Goal: Task Accomplishment & Management: Manage account settings

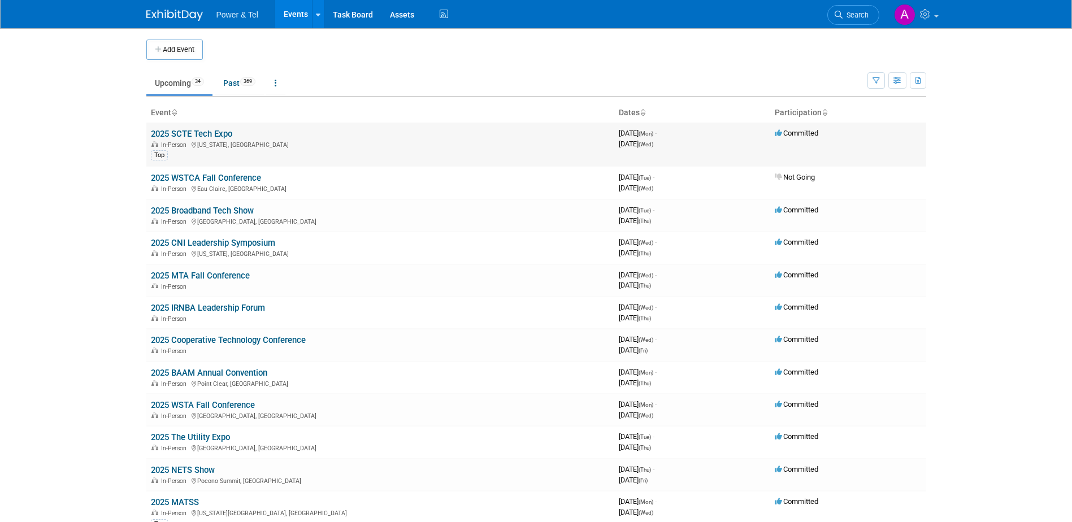
click at [212, 134] on link "2025 SCTE Tech Expo" at bounding box center [191, 134] width 81 height 10
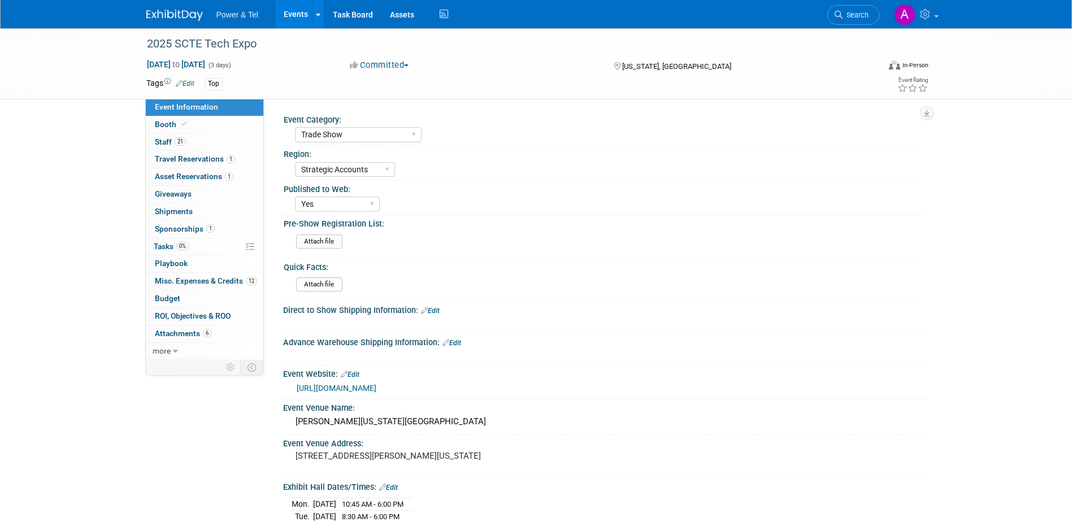
select select "Trade Show"
select select "Strategic Accounts"
select select "Yes"
click at [201, 122] on link "Booth" at bounding box center [204, 124] width 117 height 17
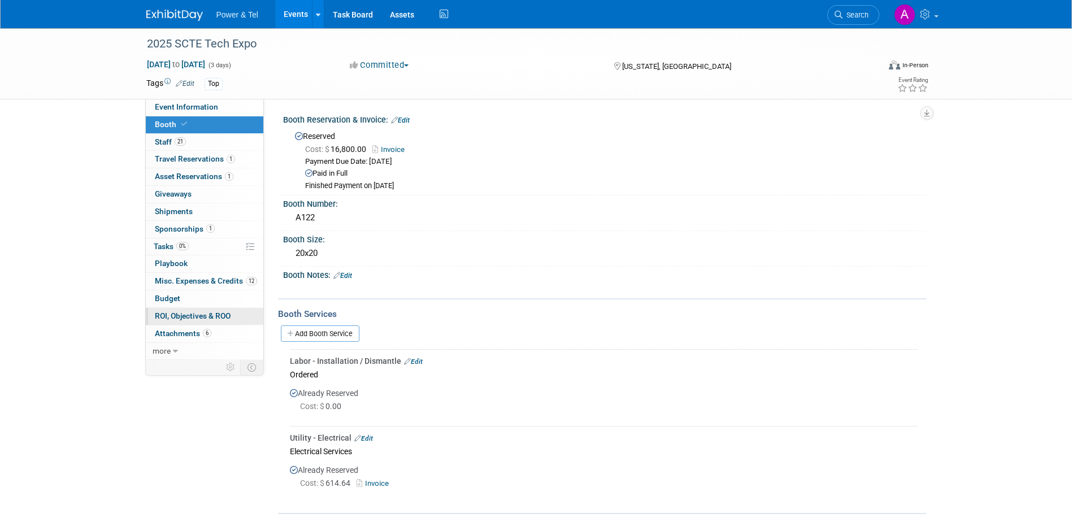
click at [184, 318] on span "ROI, Objectives & ROO 0" at bounding box center [193, 315] width 76 height 9
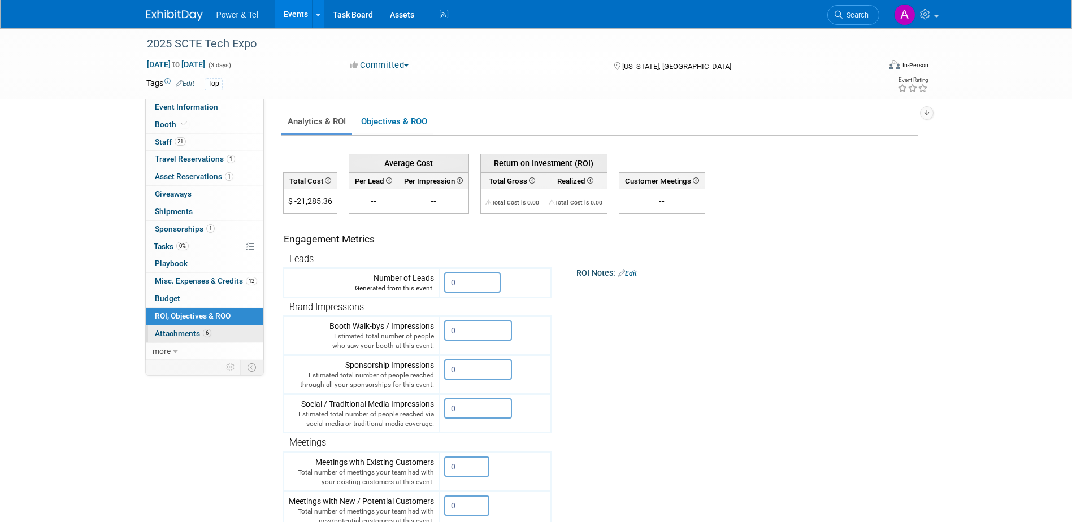
click at [183, 332] on span "Attachments 6" at bounding box center [183, 333] width 56 height 9
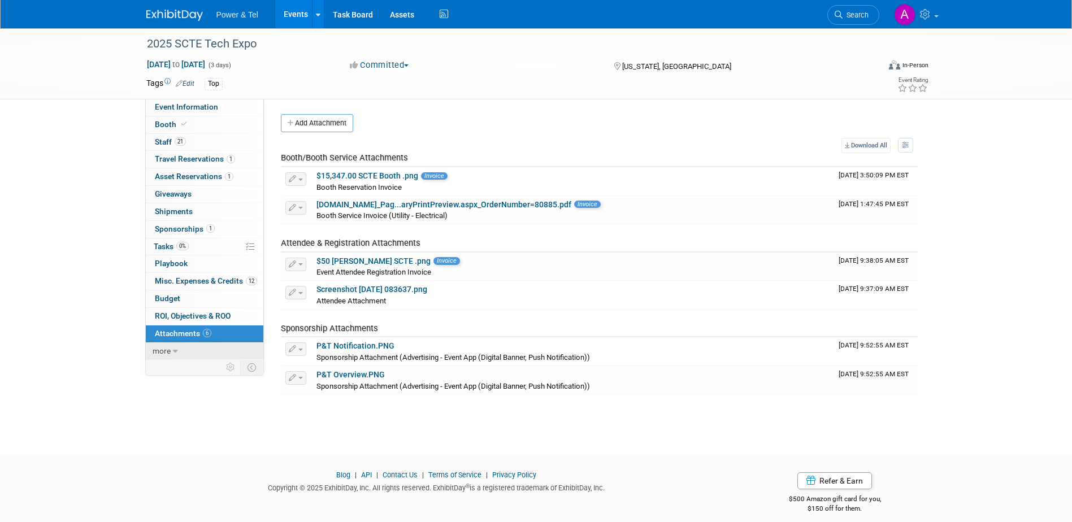
click at [168, 351] on span "more" at bounding box center [162, 350] width 18 height 9
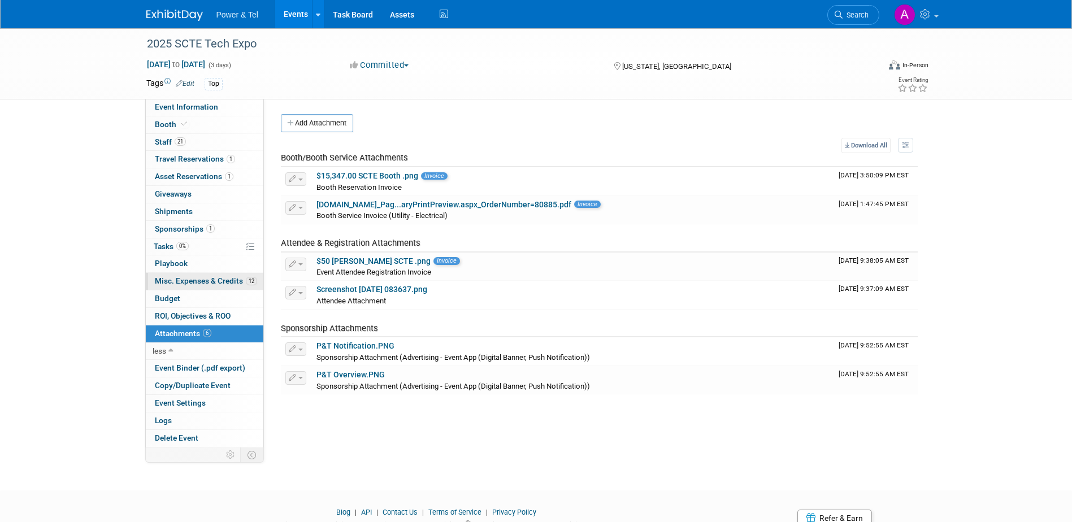
click at [216, 284] on span "Misc. Expenses & Credits 12" at bounding box center [206, 280] width 102 height 9
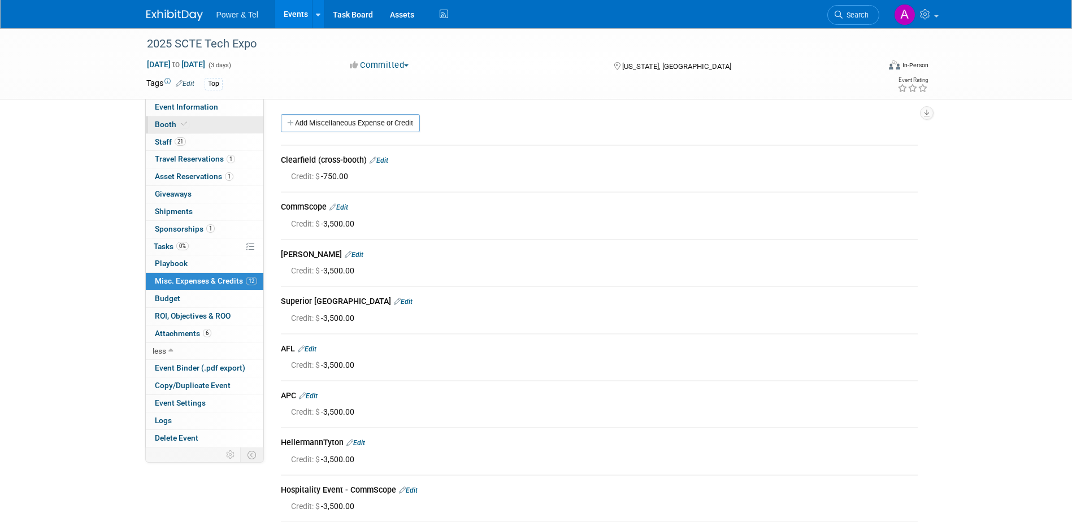
click at [190, 123] on link "Booth" at bounding box center [204, 124] width 117 height 17
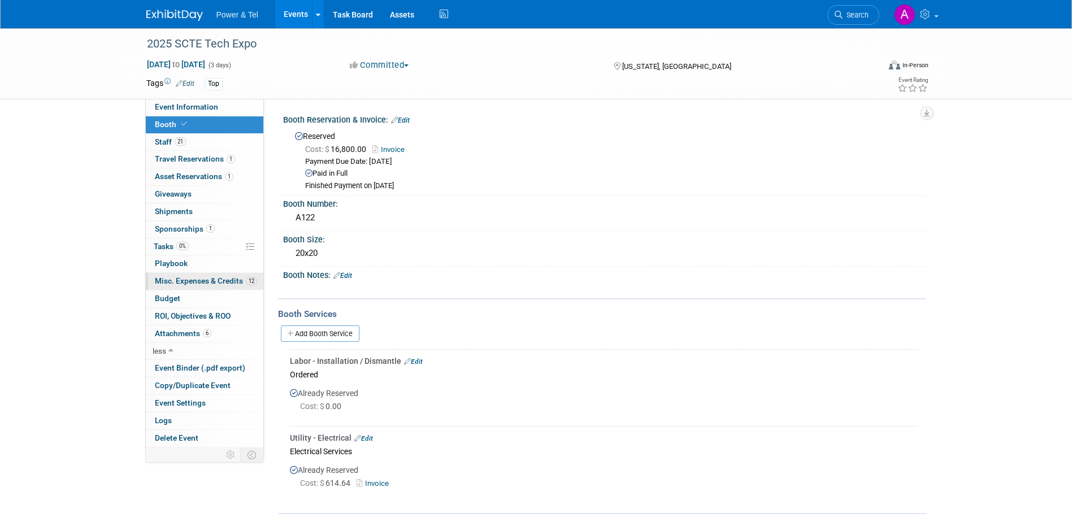
click at [207, 278] on span "Misc. Expenses & Credits 12" at bounding box center [206, 280] width 102 height 9
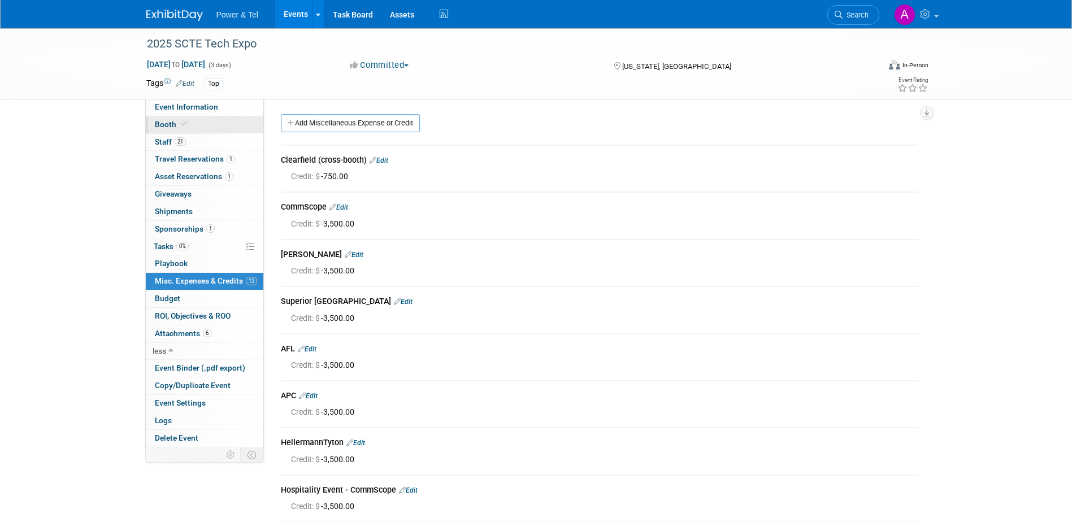
click at [232, 123] on link "Booth" at bounding box center [204, 124] width 117 height 17
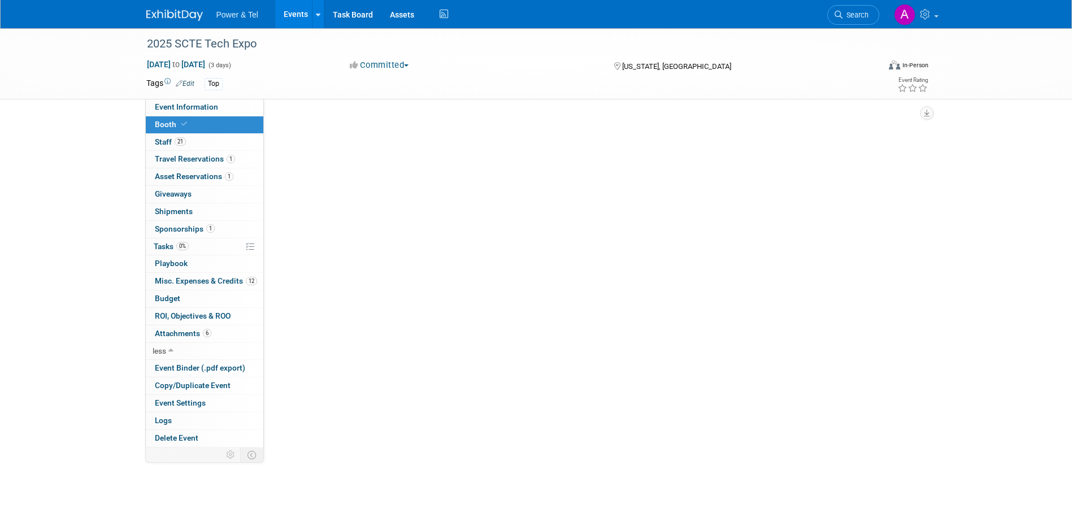
click at [232, 123] on link "Booth" at bounding box center [204, 124] width 117 height 17
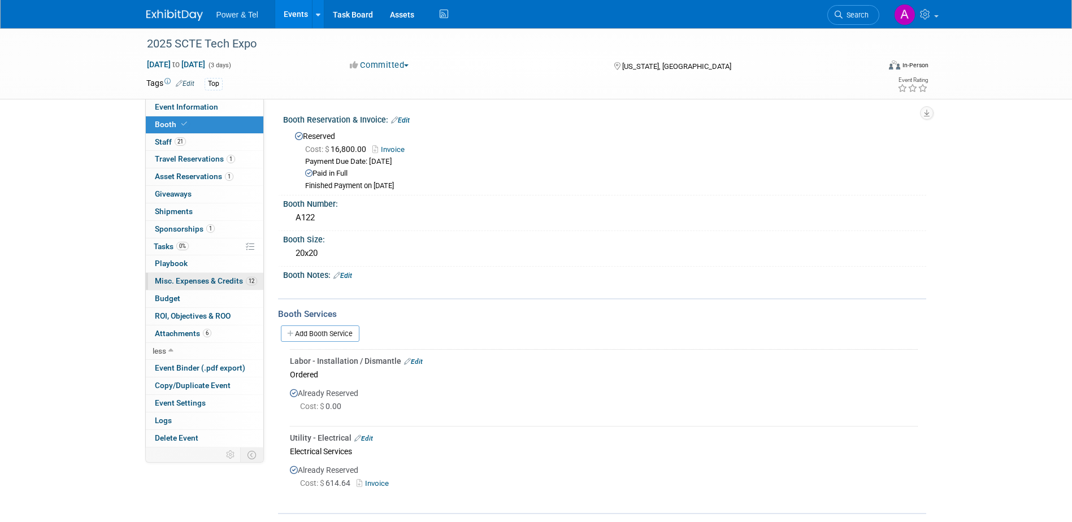
click at [206, 278] on span "Misc. Expenses & Credits 12" at bounding box center [206, 280] width 102 height 9
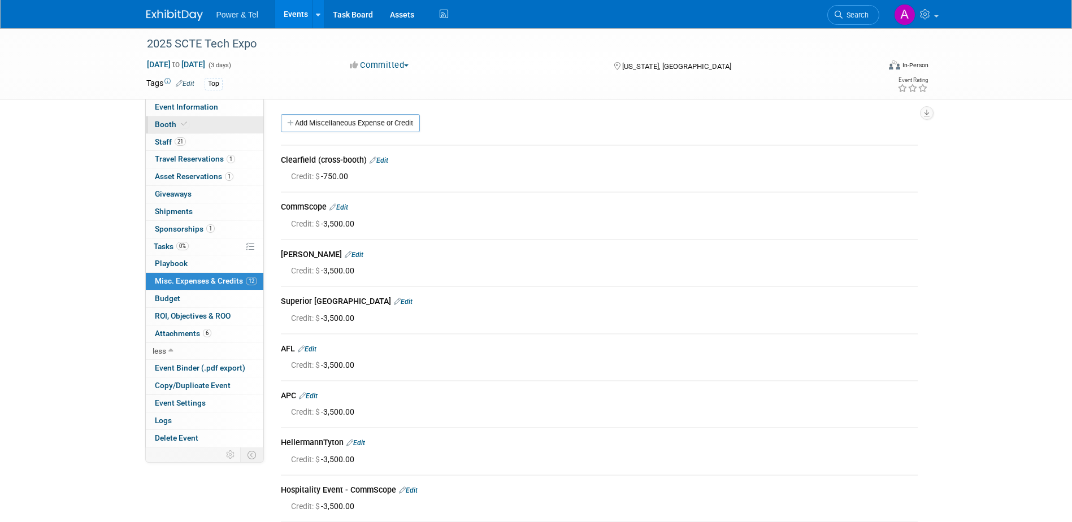
click at [184, 126] on icon at bounding box center [184, 124] width 6 height 6
